Goal: Task Accomplishment & Management: Complete application form

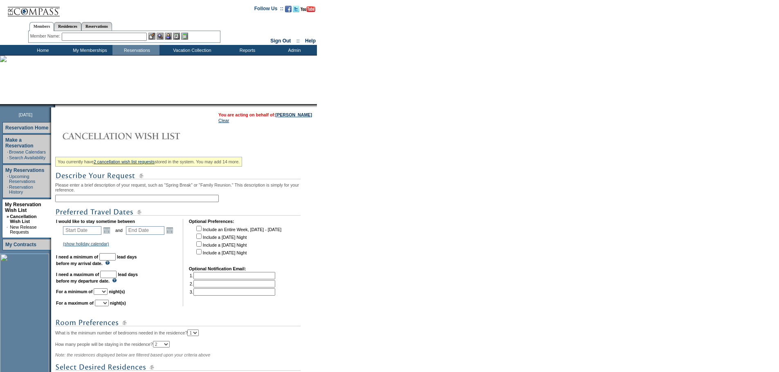
click at [81, 202] on input "text" at bounding box center [137, 198] width 164 height 7
type input "Anguilla [DATE]"
click at [108, 233] on link "Open the calendar popup." at bounding box center [106, 230] width 9 height 9
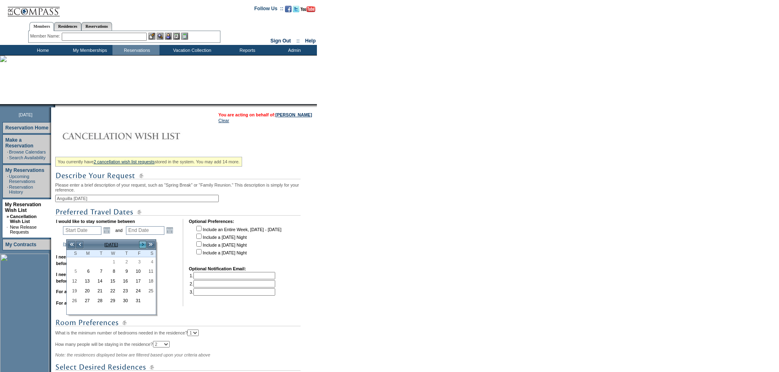
click at [141, 243] on link ">" at bounding box center [143, 245] width 8 height 8
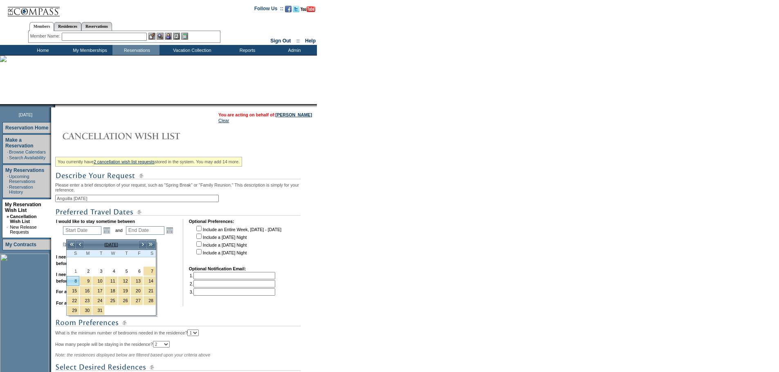
click at [76, 283] on link "8" at bounding box center [73, 281] width 12 height 9
type input "[DATE]"
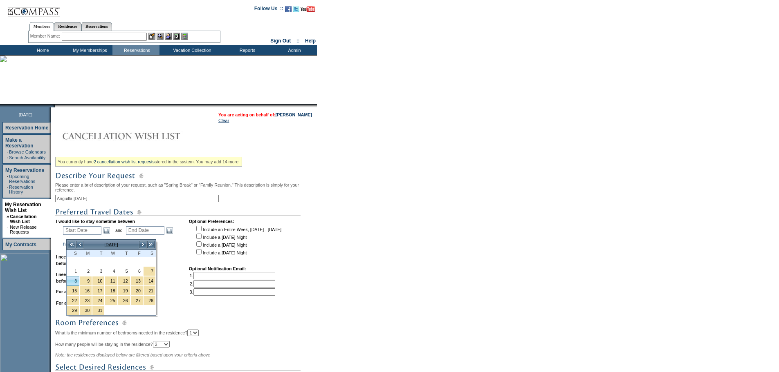
type input "158"
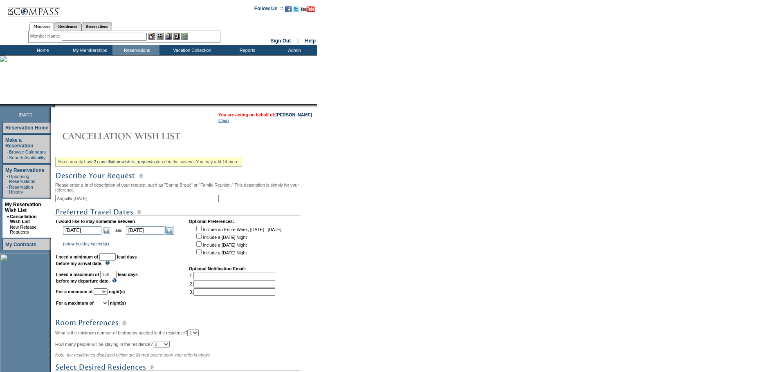
click at [172, 235] on link "Open the calendar popup." at bounding box center [169, 230] width 9 height 9
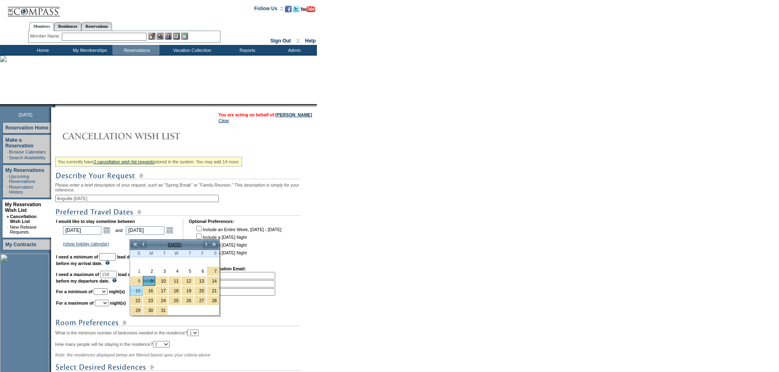
click at [138, 291] on link "15" at bounding box center [136, 291] width 12 height 9
type input "[DATE]"
type input "164"
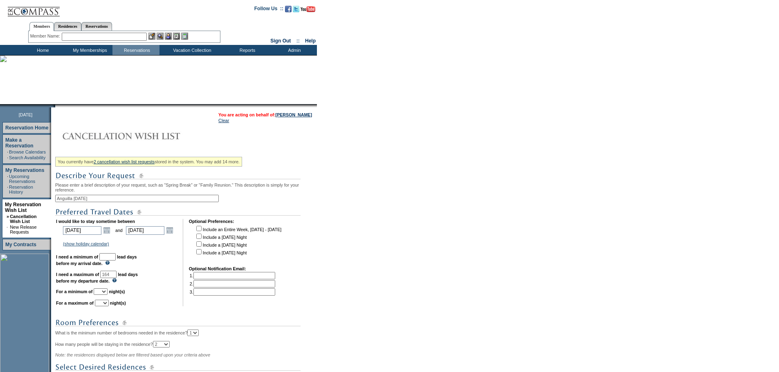
drag, startPoint x: 114, startPoint y: 261, endPoint x: 118, endPoint y: 265, distance: 5.5
click at [114, 261] on input "text" at bounding box center [107, 256] width 16 height 7
type input "30"
click at [108, 295] on select "1 2 3 4 5 6 7 8 9 10 11 12 13 14" at bounding box center [101, 292] width 14 height 7
select select "6"
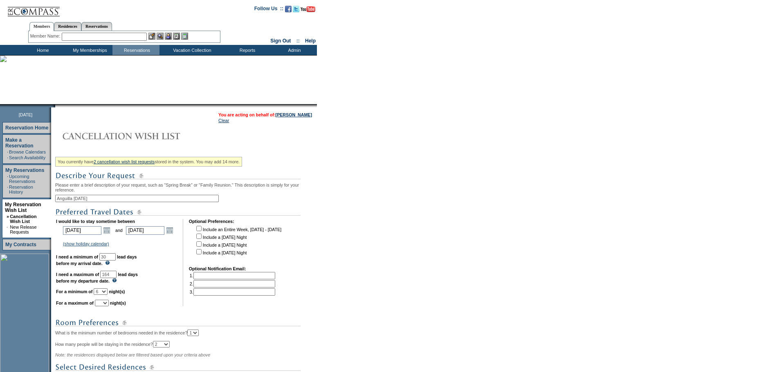
click at [104, 295] on select "1 2 3 4 5 6 7 8 9 10 11 12 13 14" at bounding box center [101, 292] width 14 height 7
click at [109, 307] on select "1 2 3 4 5 6 7 8 9 10 11 12 13 14" at bounding box center [102, 303] width 14 height 7
select select "7"
click at [105, 307] on select "1 2 3 4 5 6 7 8 9 10 11 12 13 14" at bounding box center [102, 303] width 14 height 7
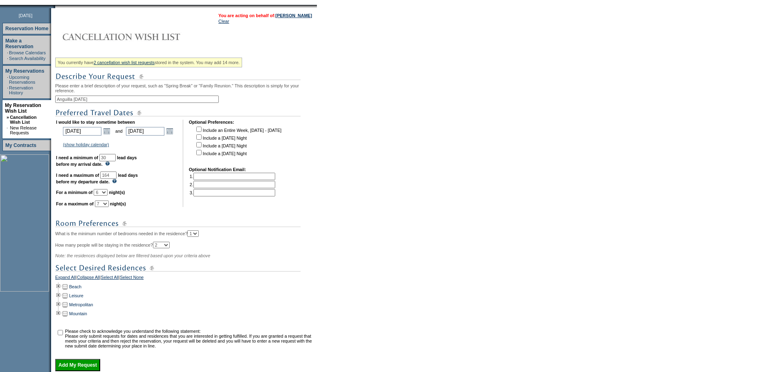
scroll to position [123, 0]
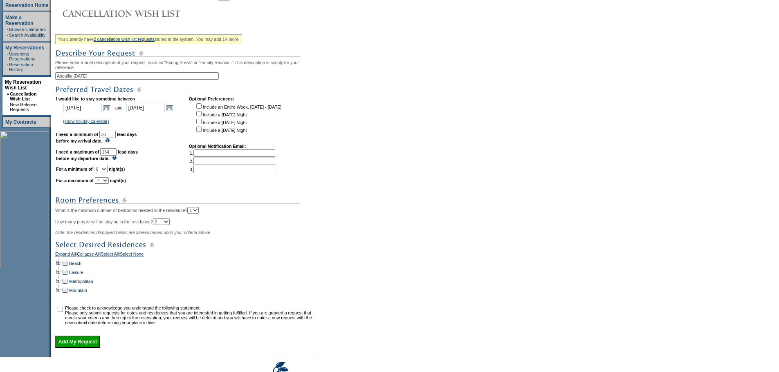
click at [61, 268] on td at bounding box center [58, 263] width 7 height 9
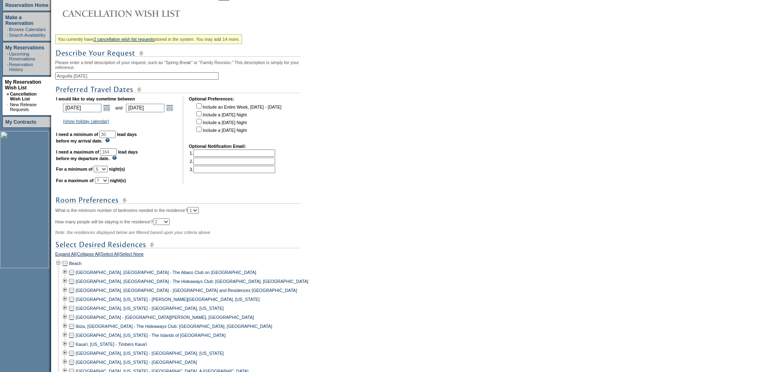
click at [75, 295] on td at bounding box center [71, 290] width 7 height 9
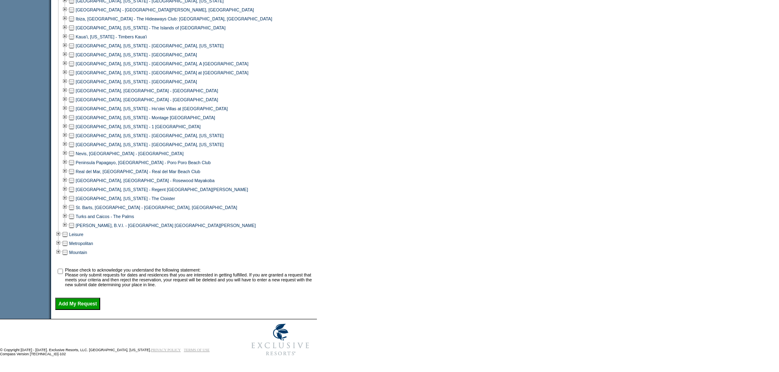
scroll to position [446, 0]
click at [63, 269] on input "checkbox" at bounding box center [60, 271] width 5 height 5
checkbox input "true"
click at [85, 303] on input "Add My Request" at bounding box center [77, 304] width 45 height 12
